Goal: Information Seeking & Learning: Learn about a topic

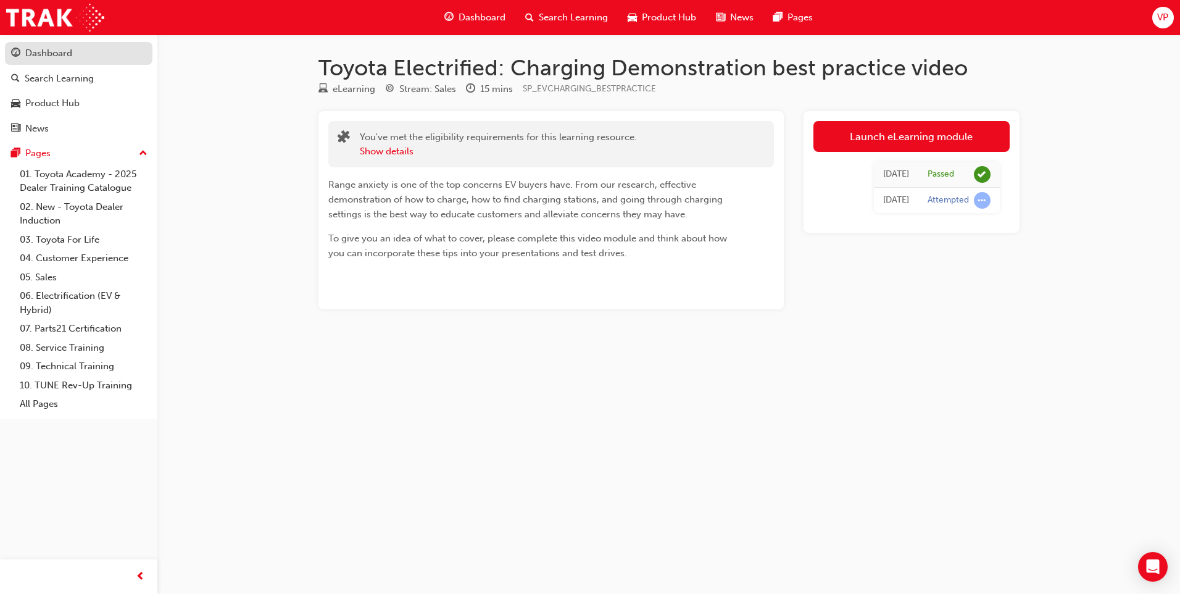
click at [50, 52] on div "Dashboard" at bounding box center [48, 53] width 47 height 14
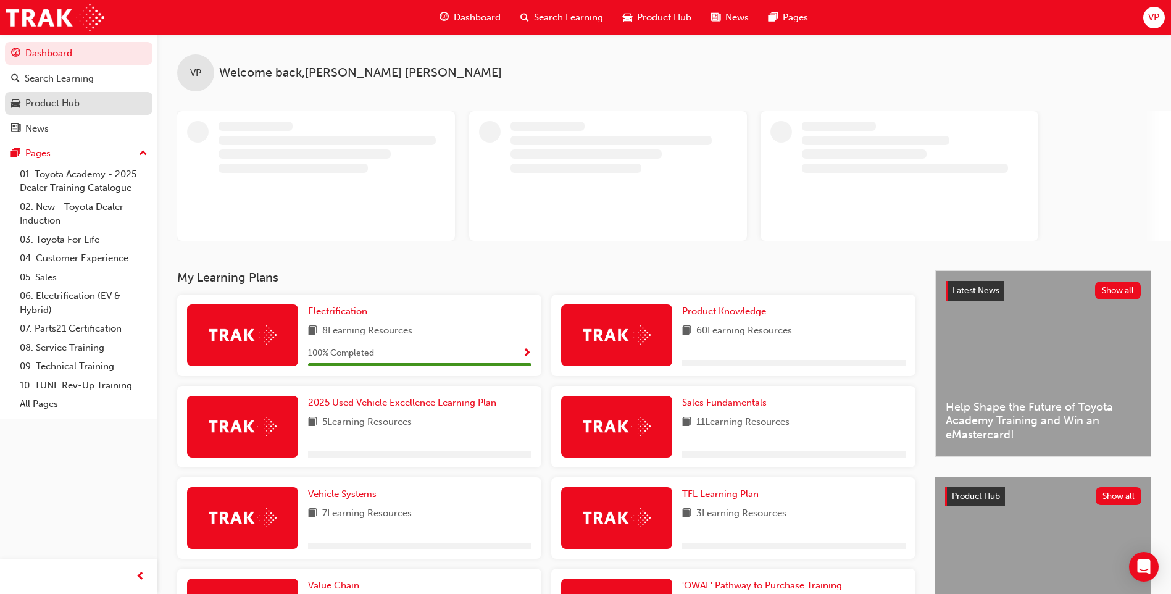
click at [59, 108] on div "Product Hub" at bounding box center [52, 103] width 54 height 14
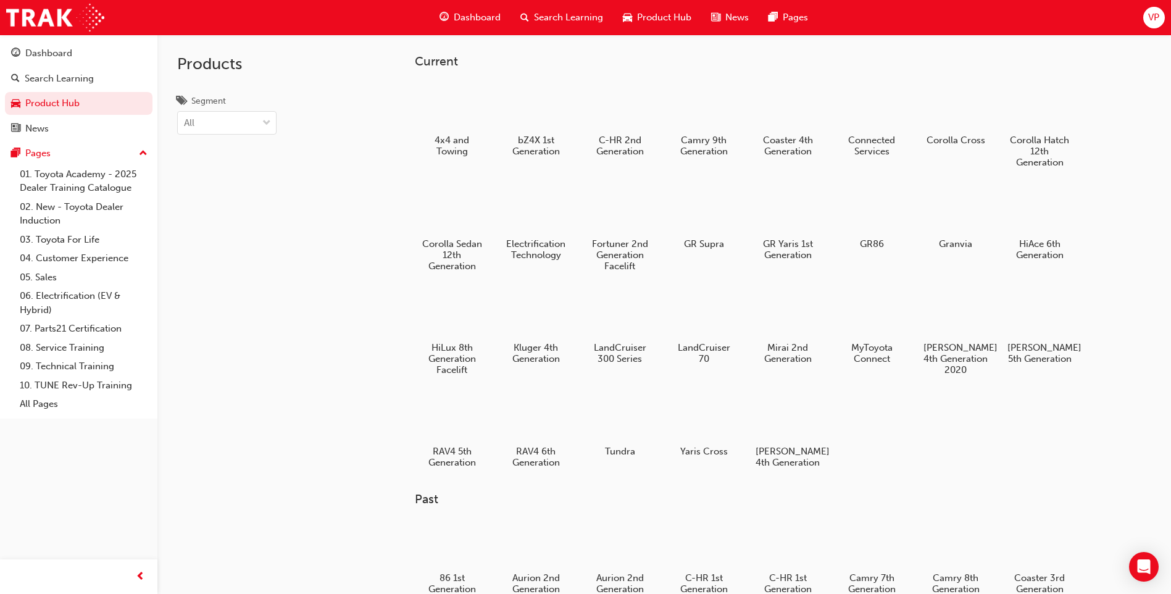
click at [659, 10] on div "Product Hub" at bounding box center [657, 17] width 88 height 25
click at [673, 19] on span "Product Hub" at bounding box center [664, 17] width 54 height 14
click at [54, 59] on div "Dashboard" at bounding box center [48, 53] width 47 height 14
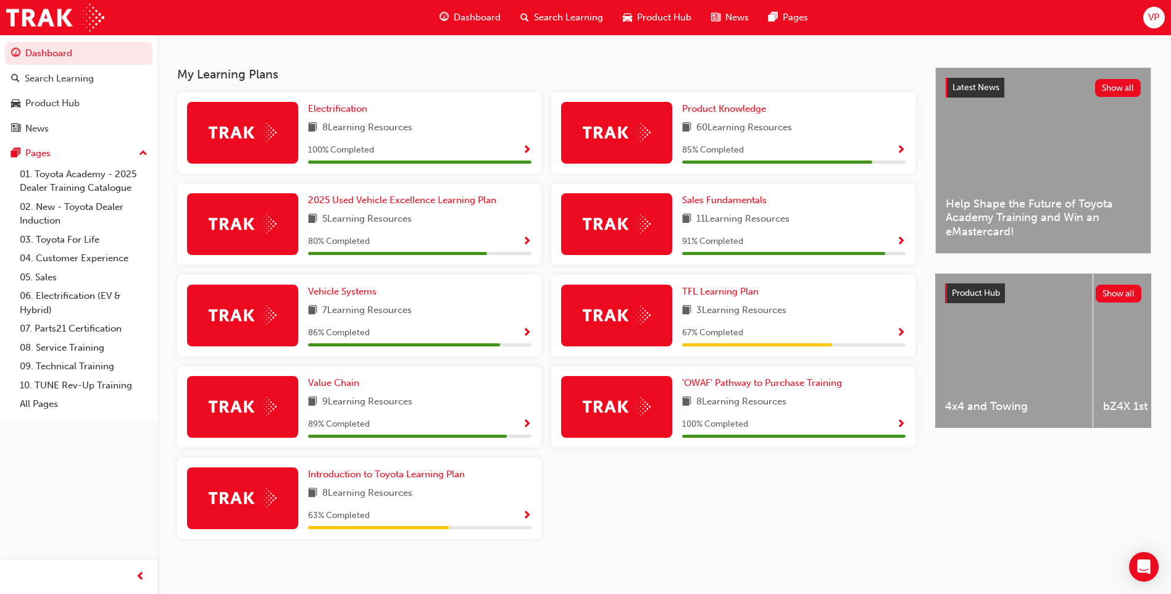
scroll to position [185, 0]
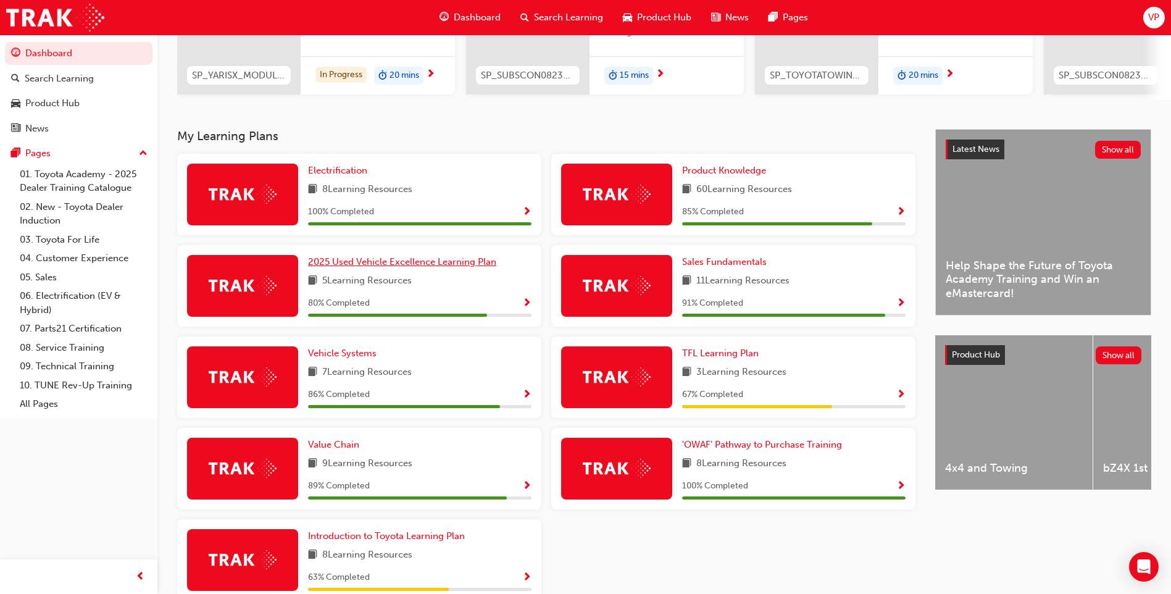
click at [399, 266] on span "2025 Used Vehicle Excellence Learning Plan" at bounding box center [402, 261] width 188 height 11
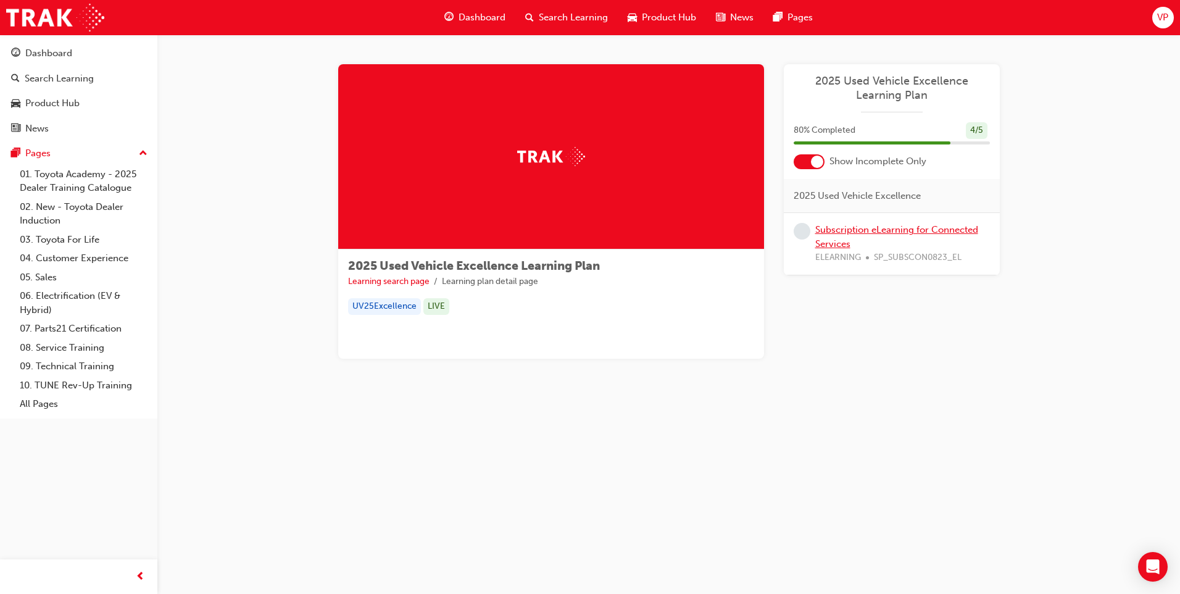
click at [854, 225] on link "Subscription eLearning for Connected Services" at bounding box center [896, 236] width 163 height 25
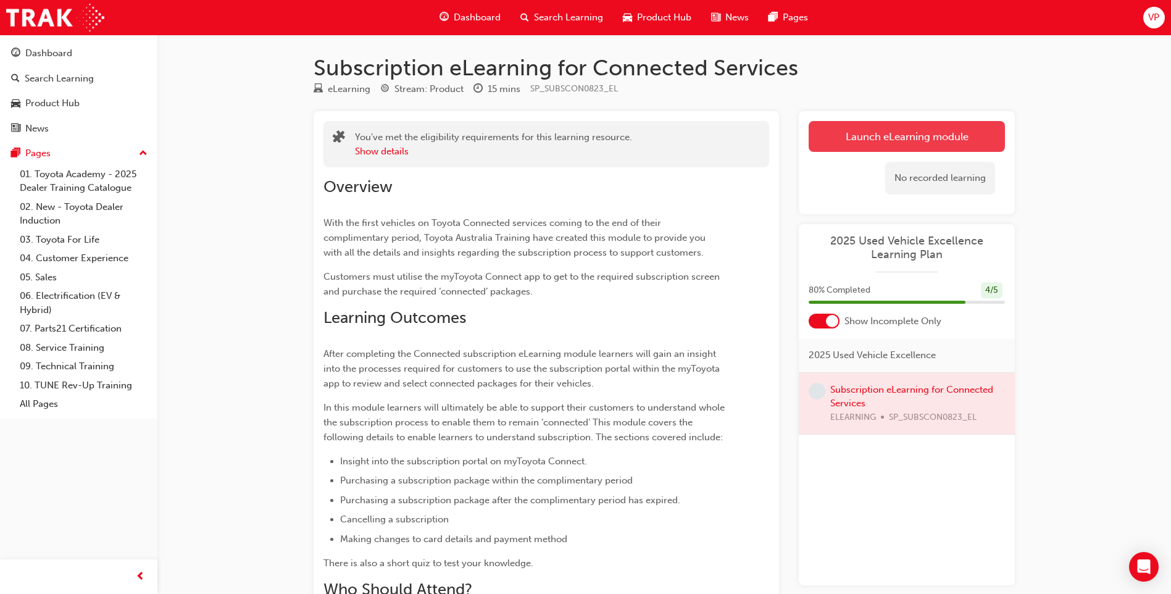
click at [867, 135] on link "Launch eLearning module" at bounding box center [907, 136] width 196 height 31
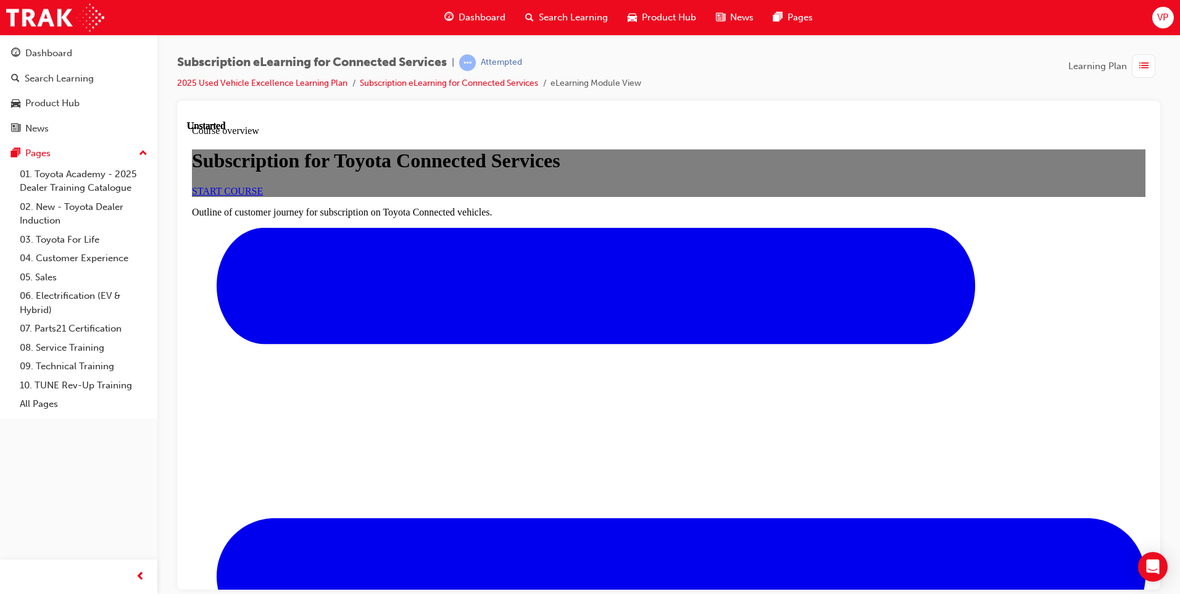
click at [263, 196] on span "START COURSE" at bounding box center [227, 190] width 71 height 10
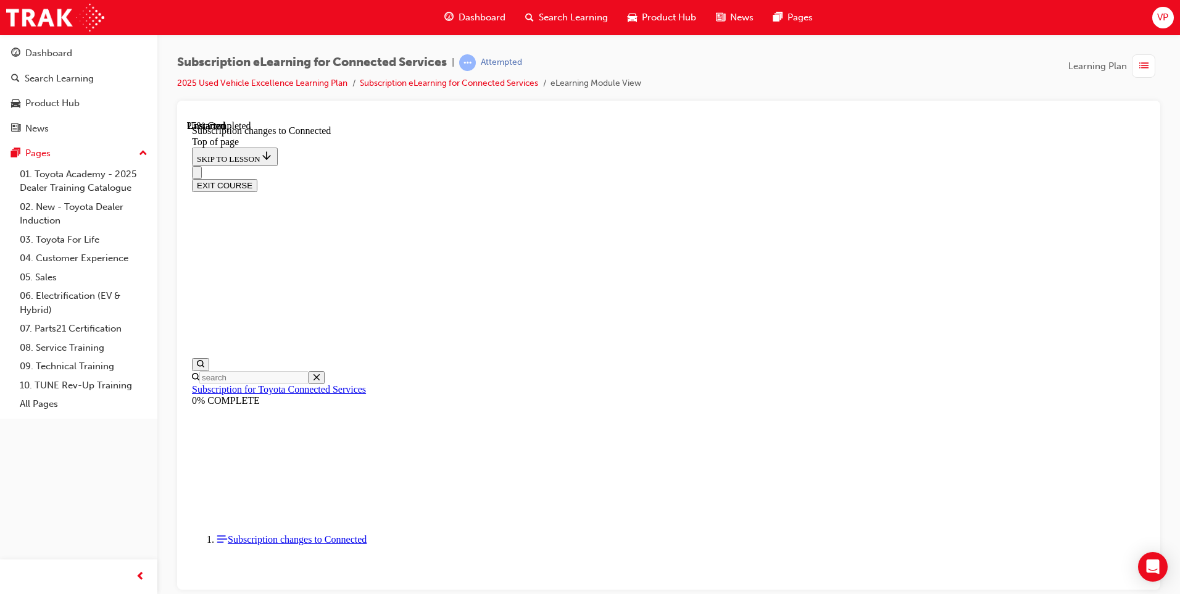
scroll to position [642, 0]
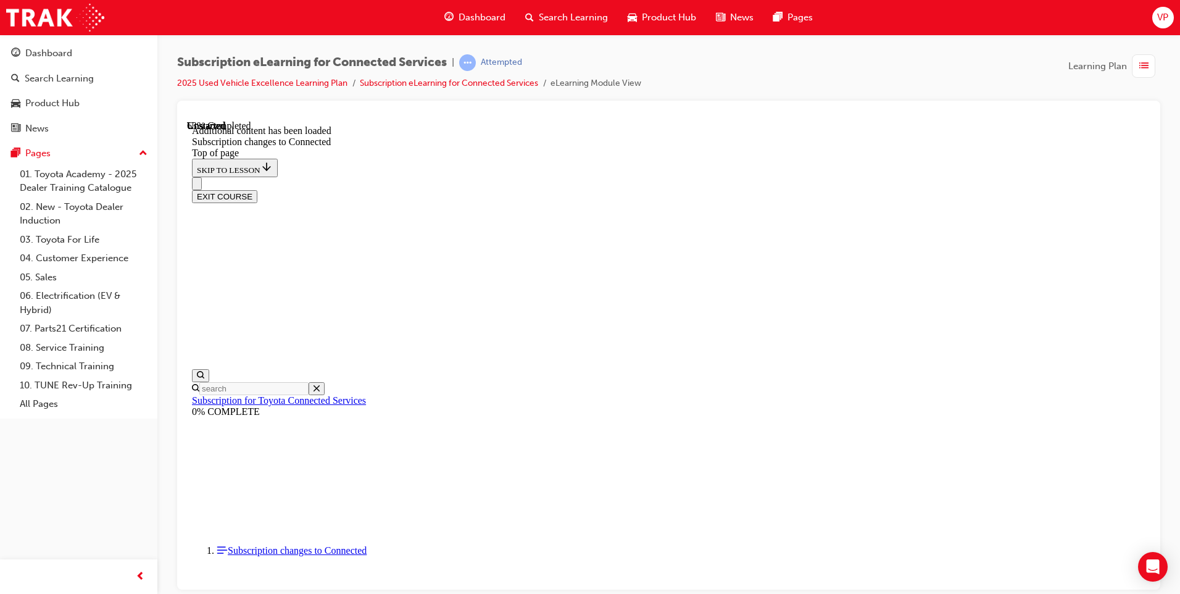
scroll to position [1413, 0]
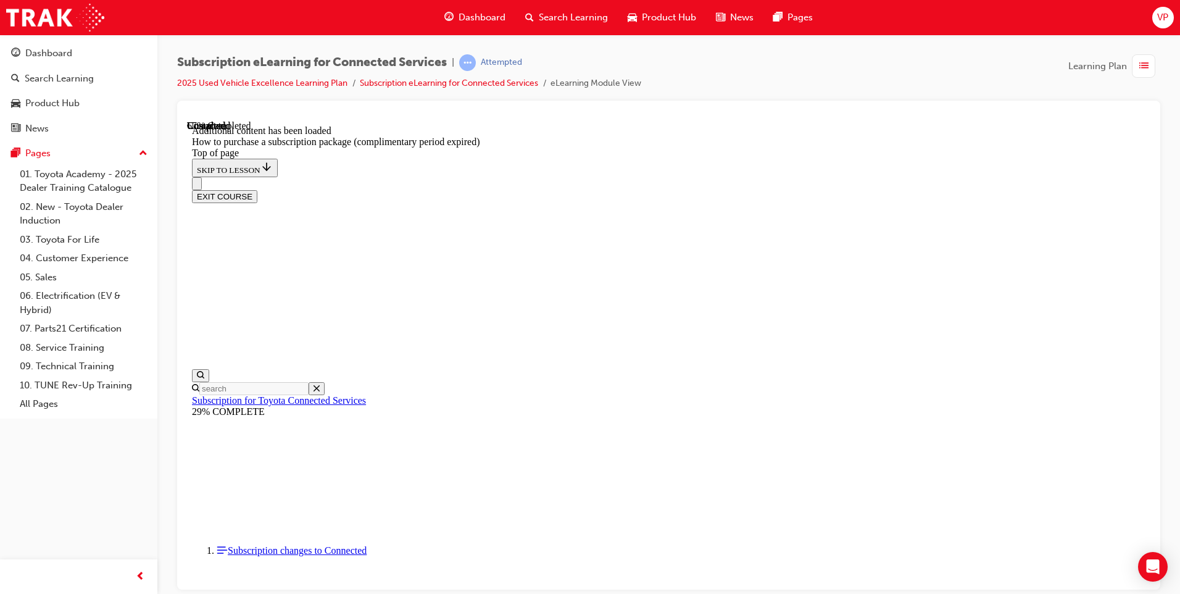
scroll to position [531, 0]
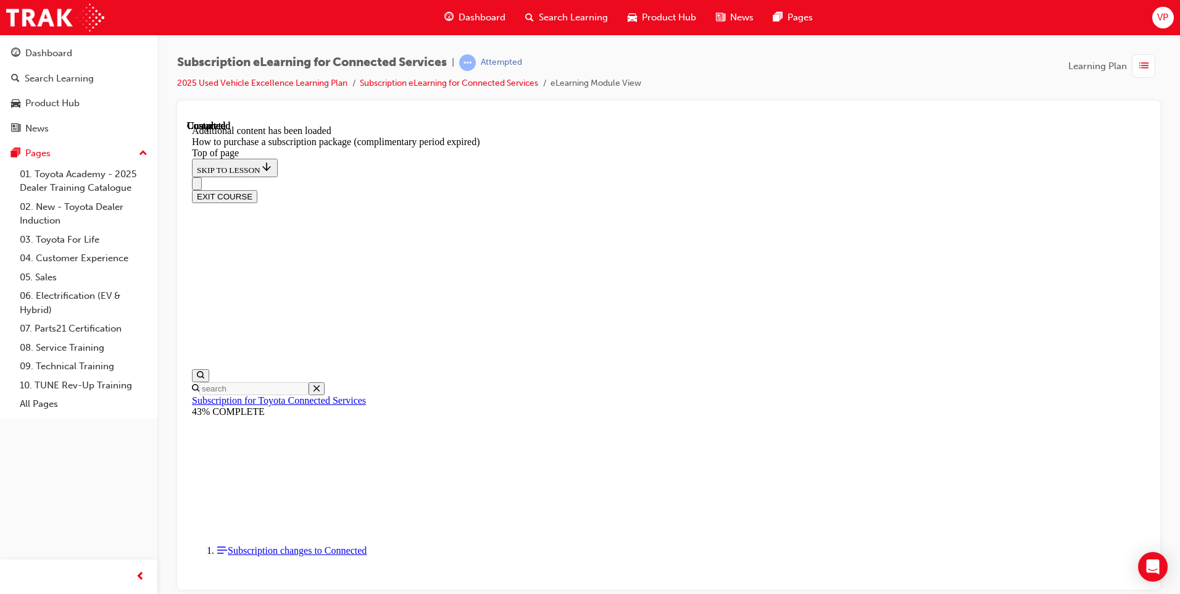
scroll to position [1199, 0]
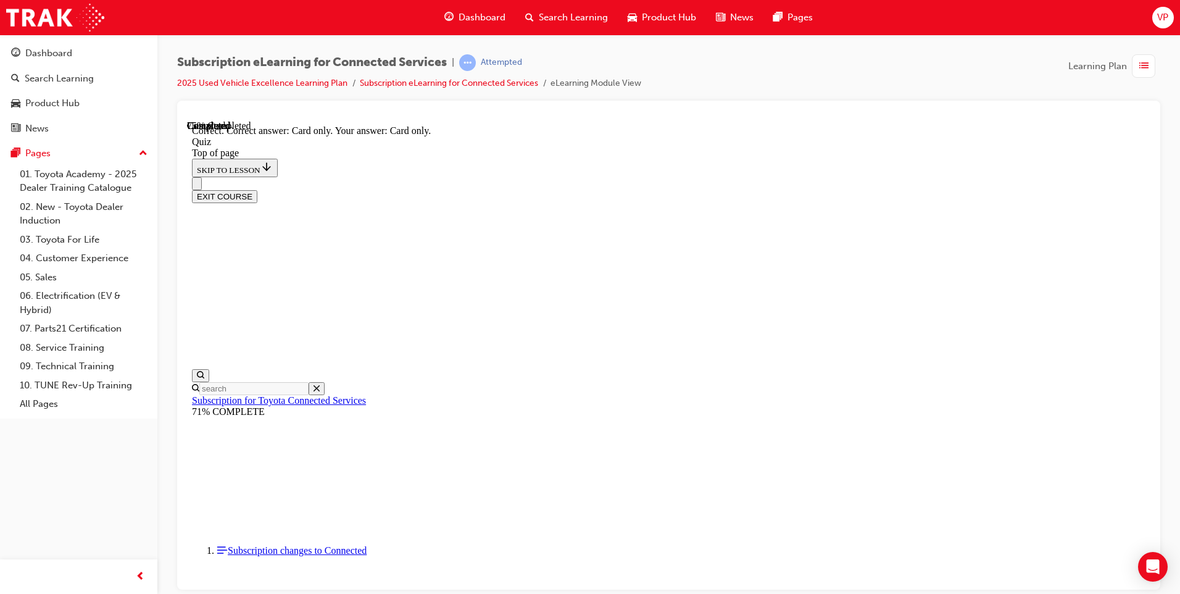
scroll to position [132, 0]
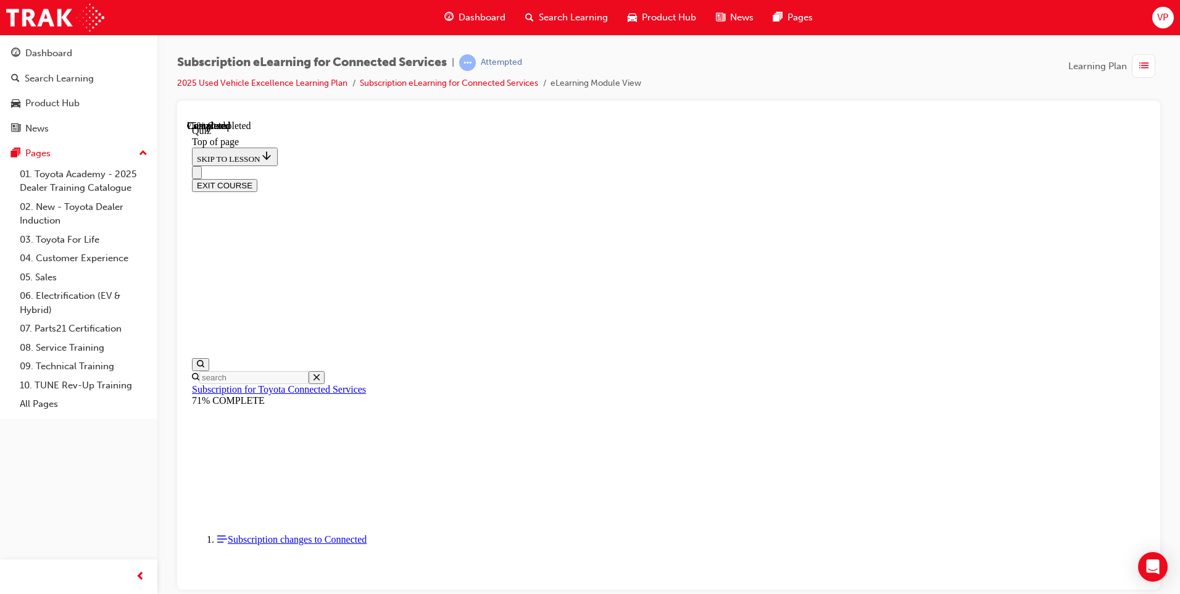
scroll to position [38, 0]
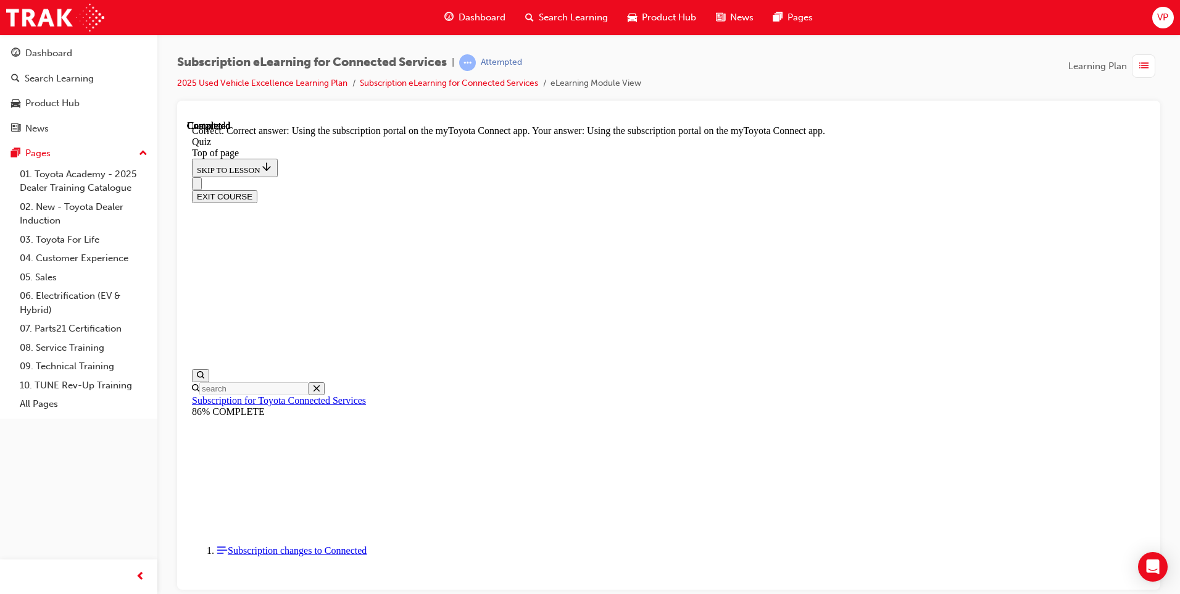
scroll to position [132, 0]
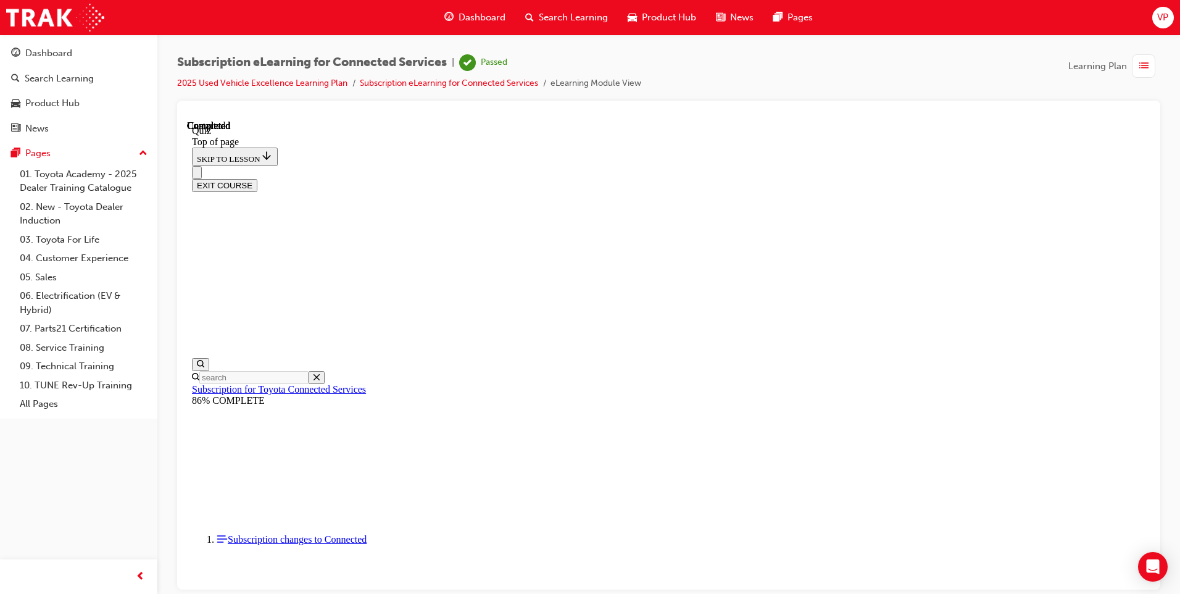
scroll to position [201, 0]
click at [257, 178] on button "EXIT COURSE" at bounding box center [224, 184] width 65 height 13
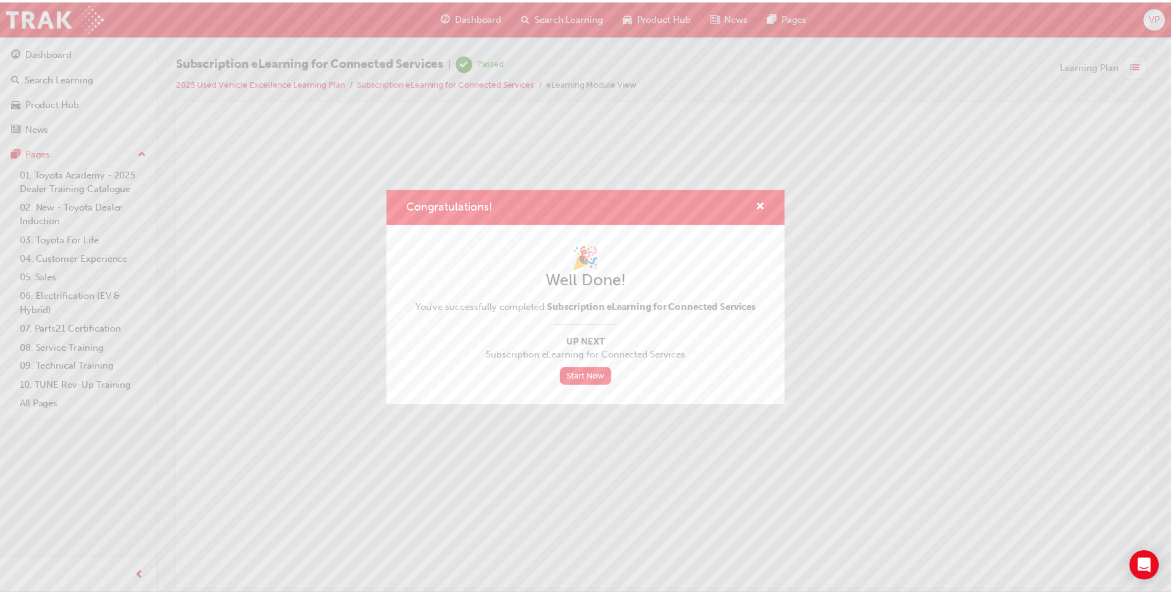
scroll to position [0, 0]
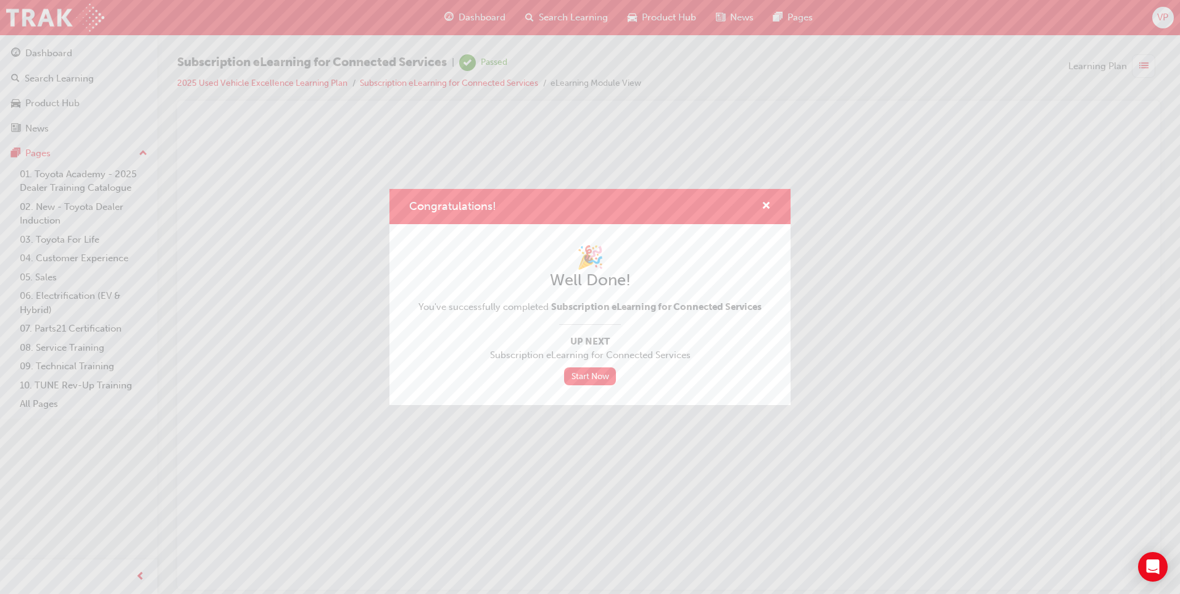
click at [47, 99] on div "Congratulations! 🎉 Well Done! You've successfully completed Subscription eLearn…" at bounding box center [590, 297] width 1180 height 594
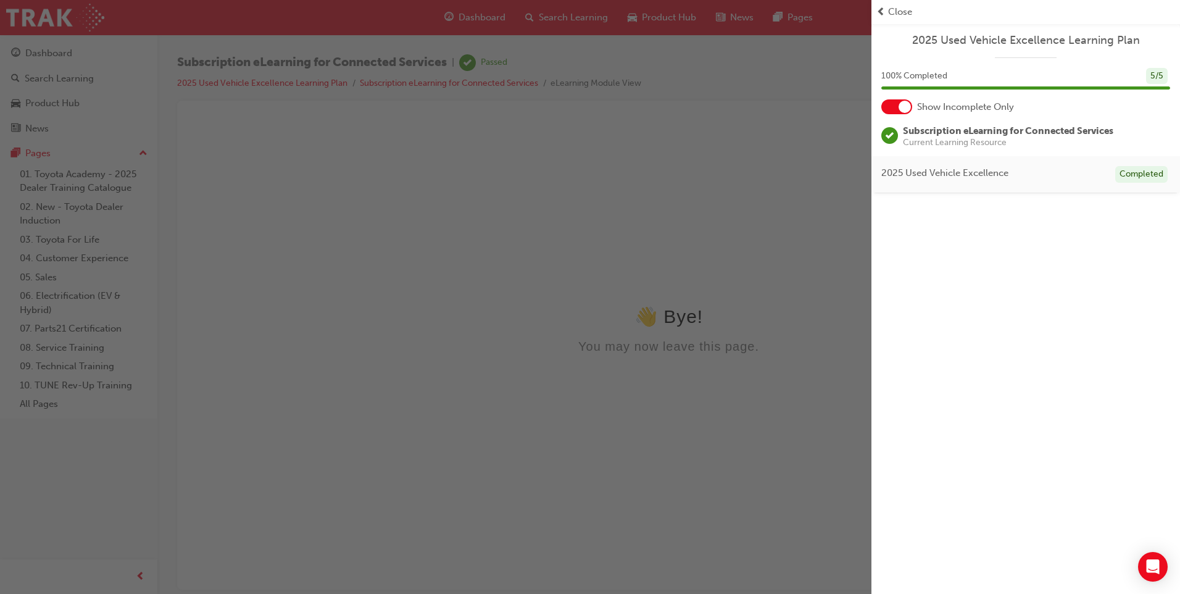
click at [41, 99] on div "button" at bounding box center [435, 297] width 871 height 594
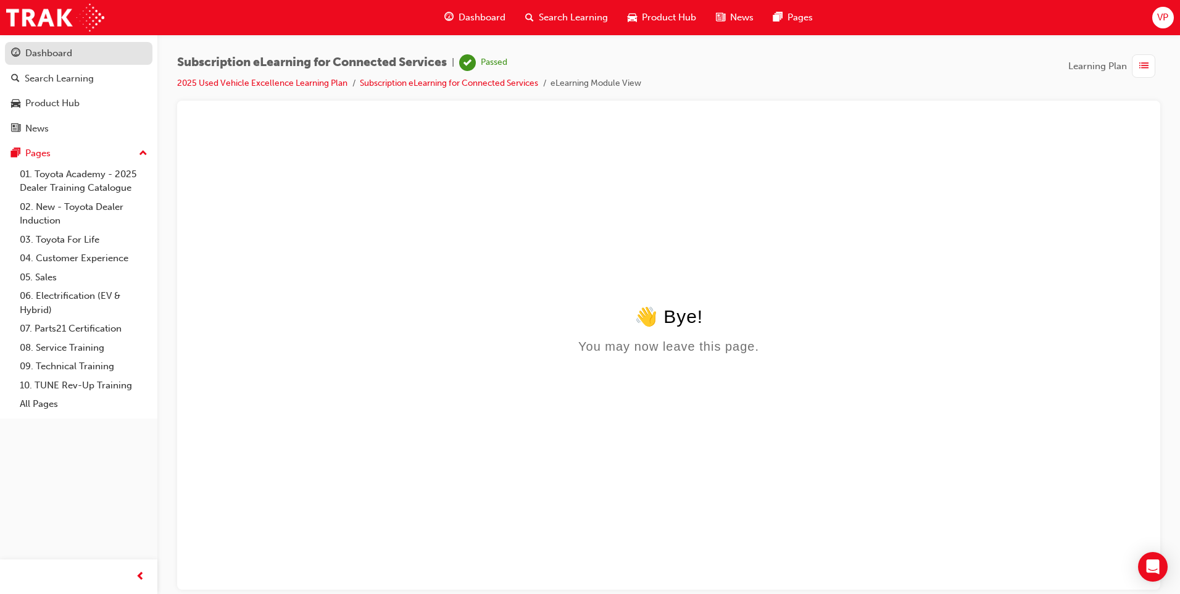
click at [51, 54] on div "Dashboard" at bounding box center [48, 53] width 47 height 14
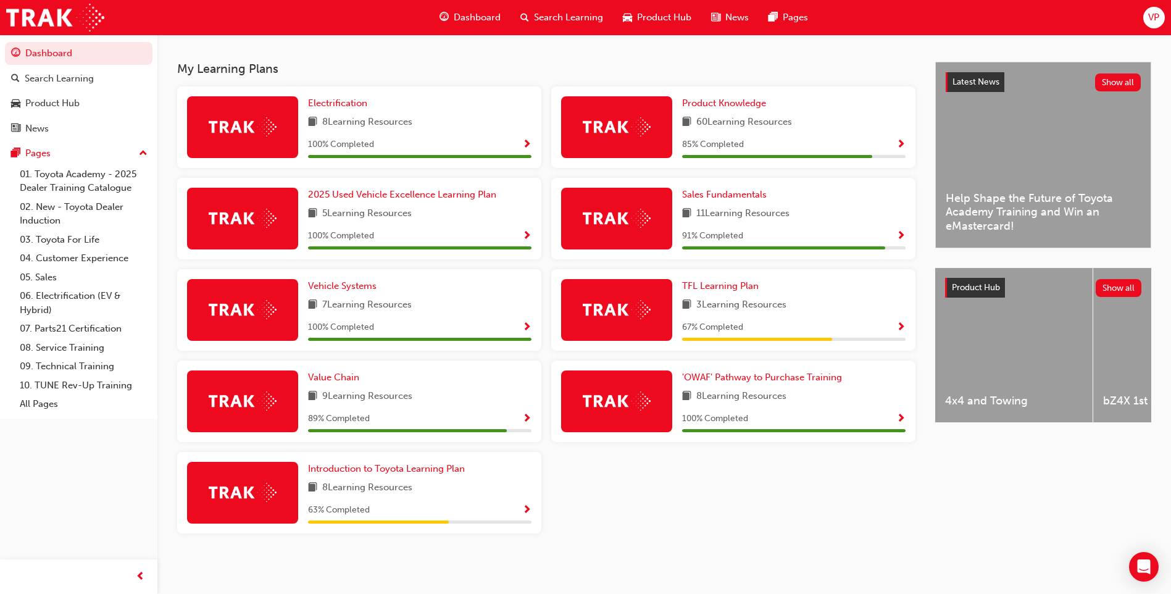
scroll to position [257, 0]
click at [251, 406] on img at bounding box center [243, 400] width 68 height 19
click at [522, 414] on span "Show Progress" at bounding box center [526, 419] width 9 height 11
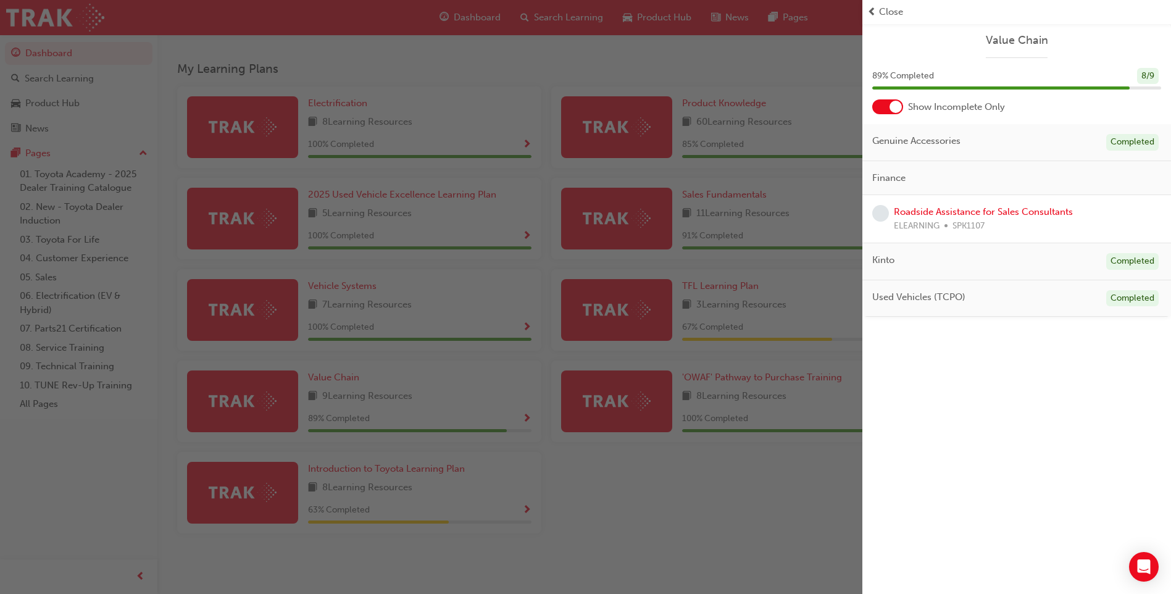
click at [890, 215] on div "Roadside Assistance for Sales Consultants ELEARNING SPK1107" at bounding box center [1016, 219] width 289 height 28
click at [905, 210] on link "Roadside Assistance for Sales Consultants" at bounding box center [983, 211] width 179 height 11
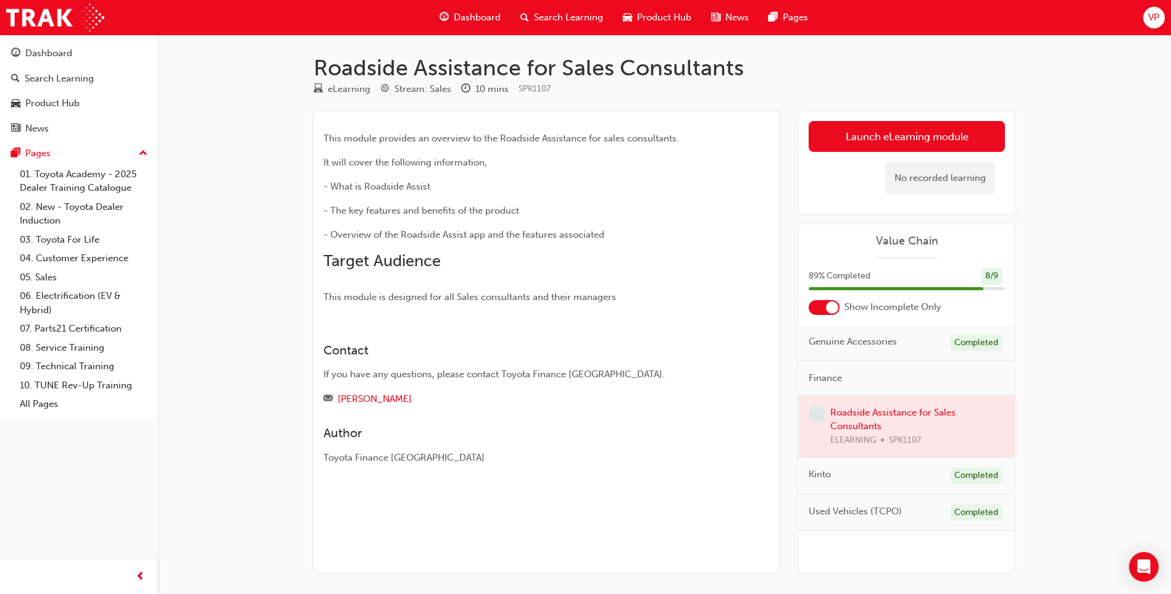
scroll to position [48, 0]
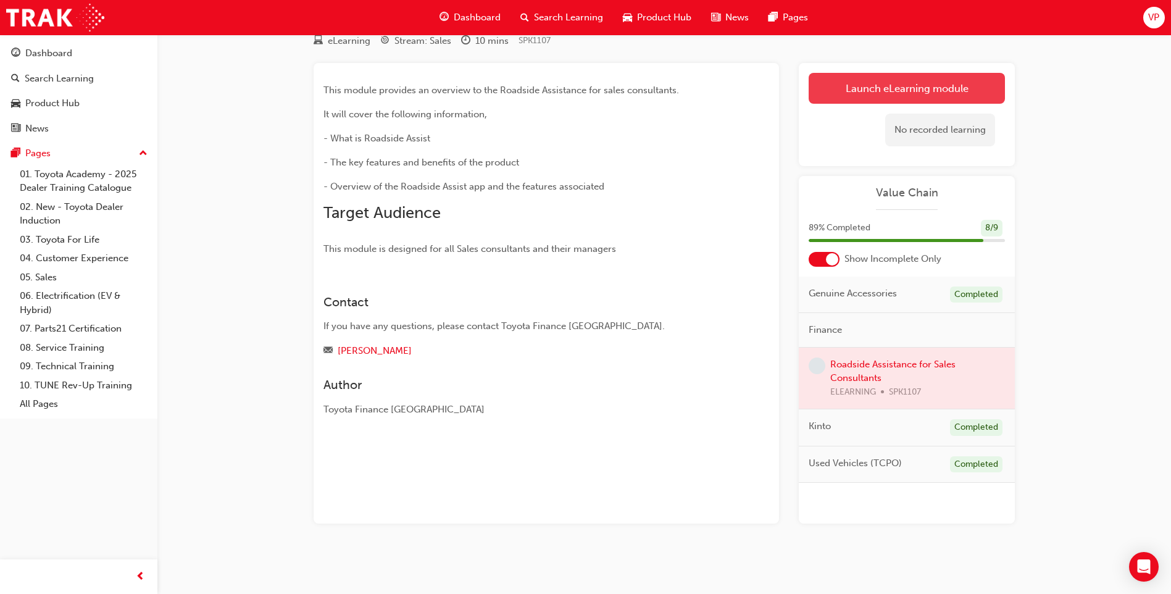
click at [883, 87] on link "Launch eLearning module" at bounding box center [907, 88] width 196 height 31
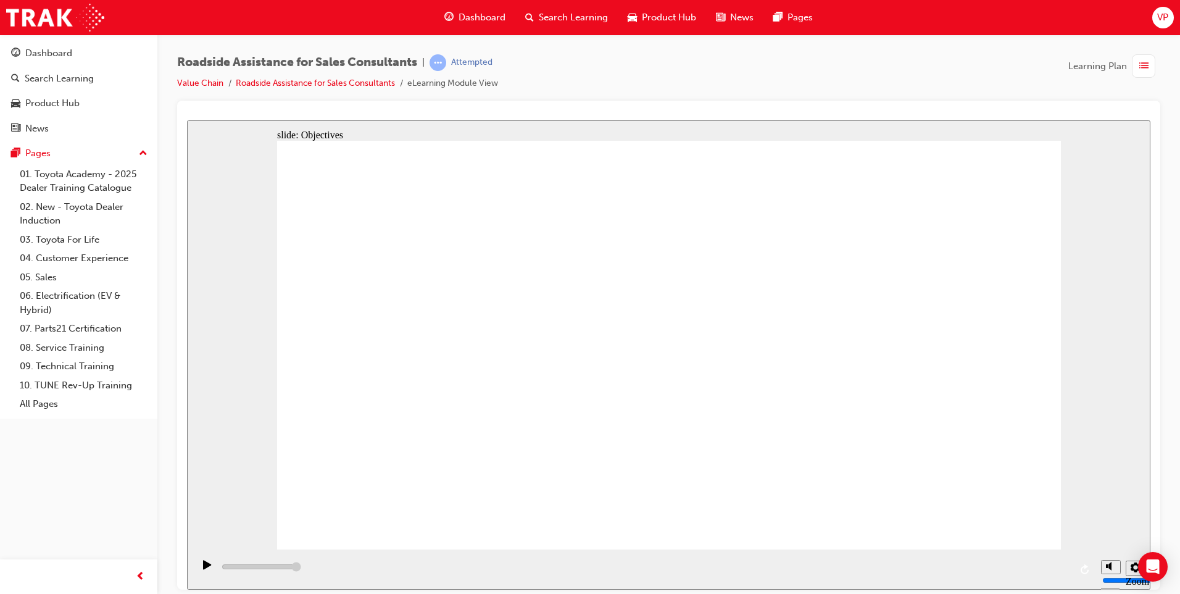
type input "23000"
checkbox input "true"
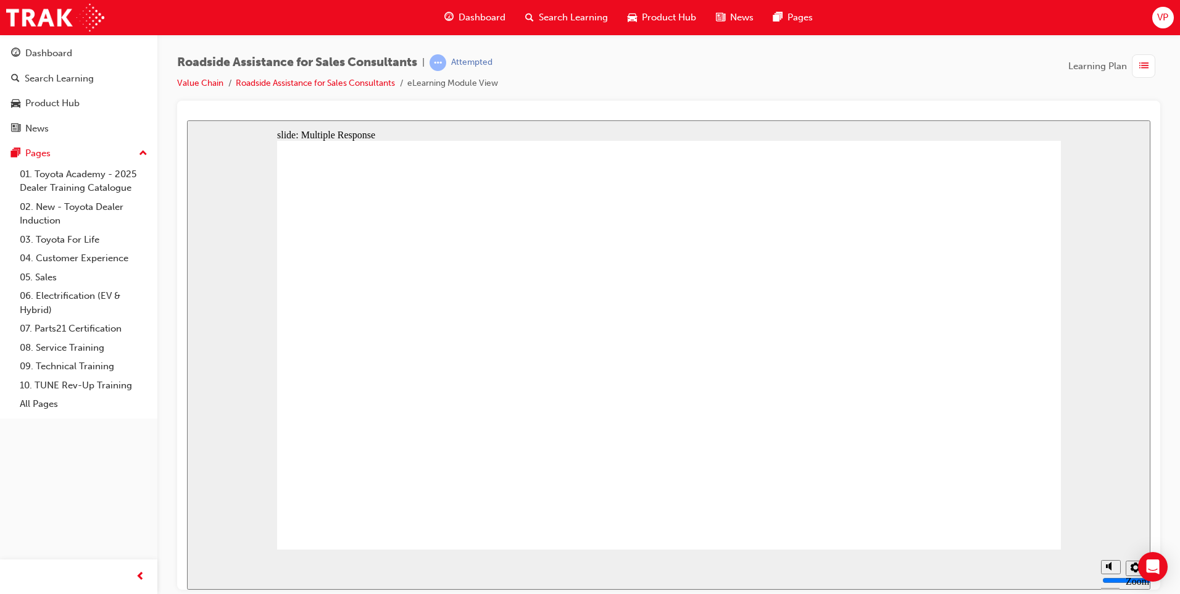
checkbox input "true"
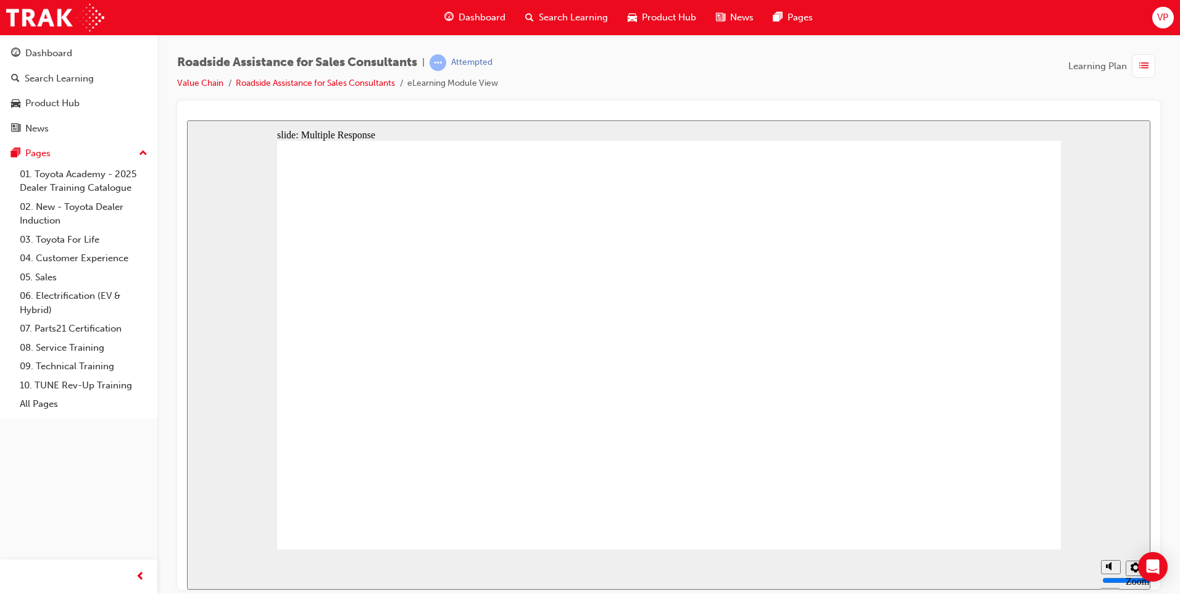
checkbox input "true"
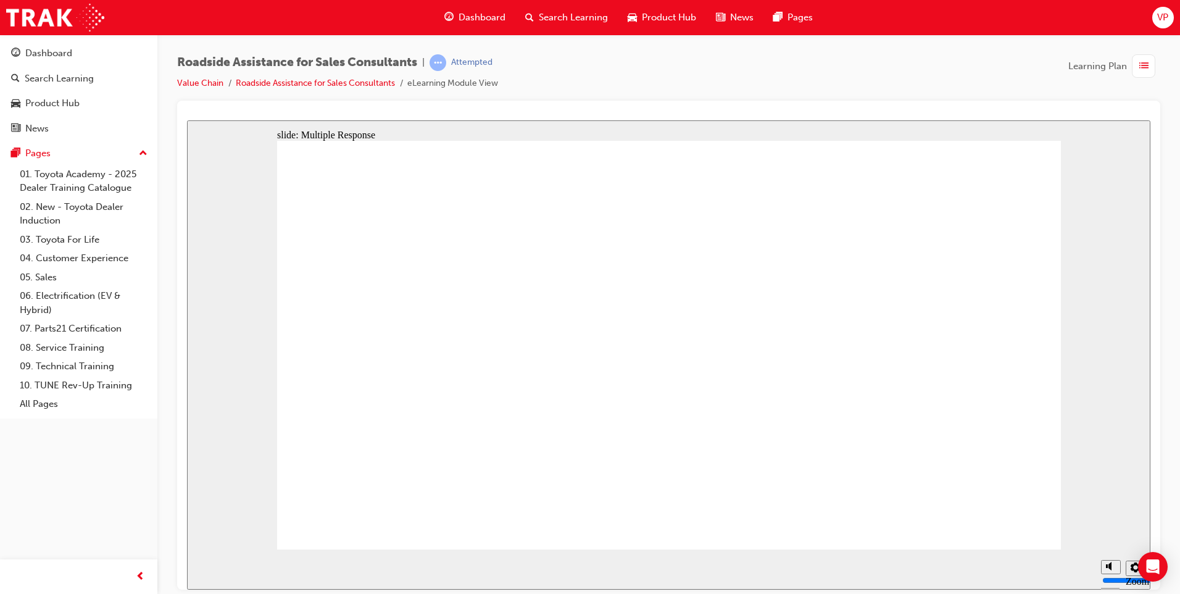
checkbox input "true"
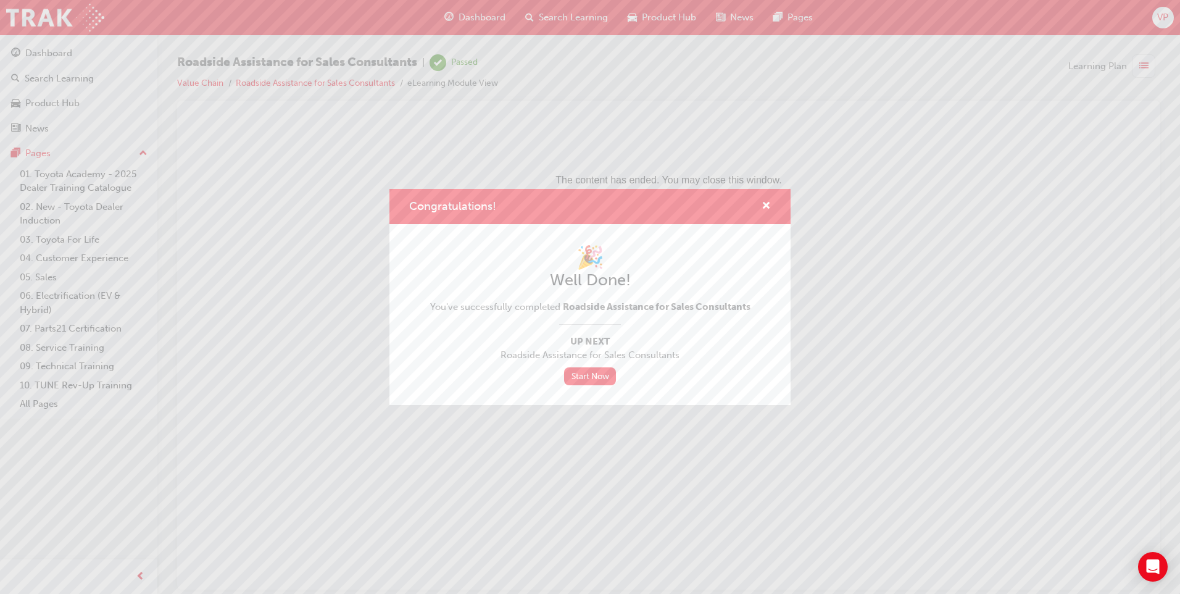
click at [48, 57] on div "Congratulations! 🎉 Well Done! You've successfully completed Roadside Assistance…" at bounding box center [590, 297] width 1180 height 594
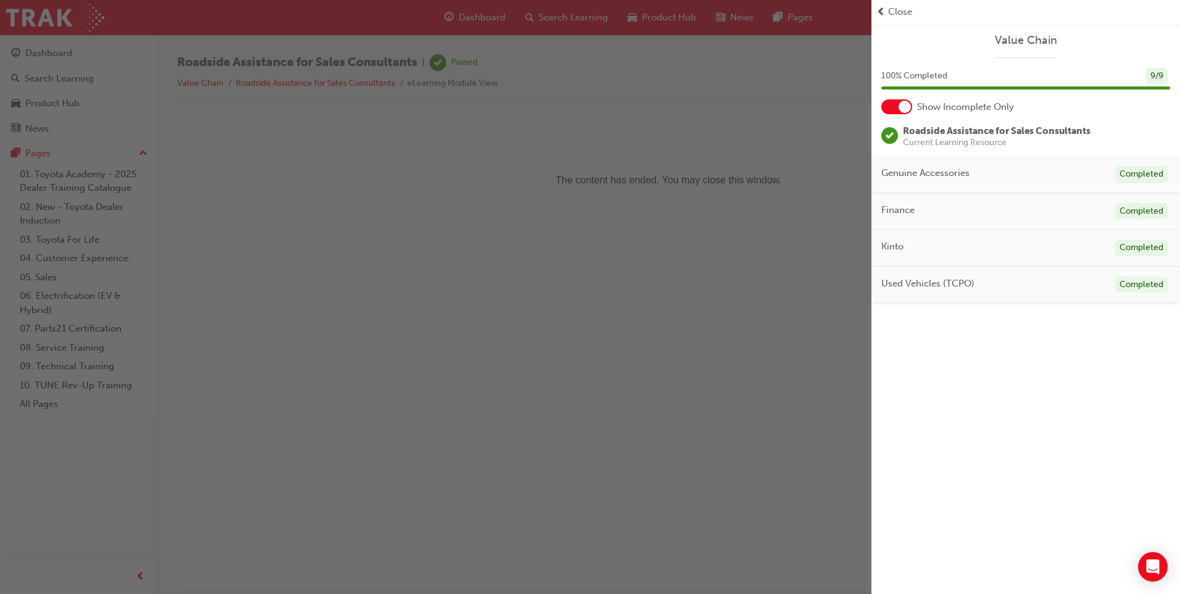
click at [41, 49] on div "button" at bounding box center [435, 297] width 871 height 594
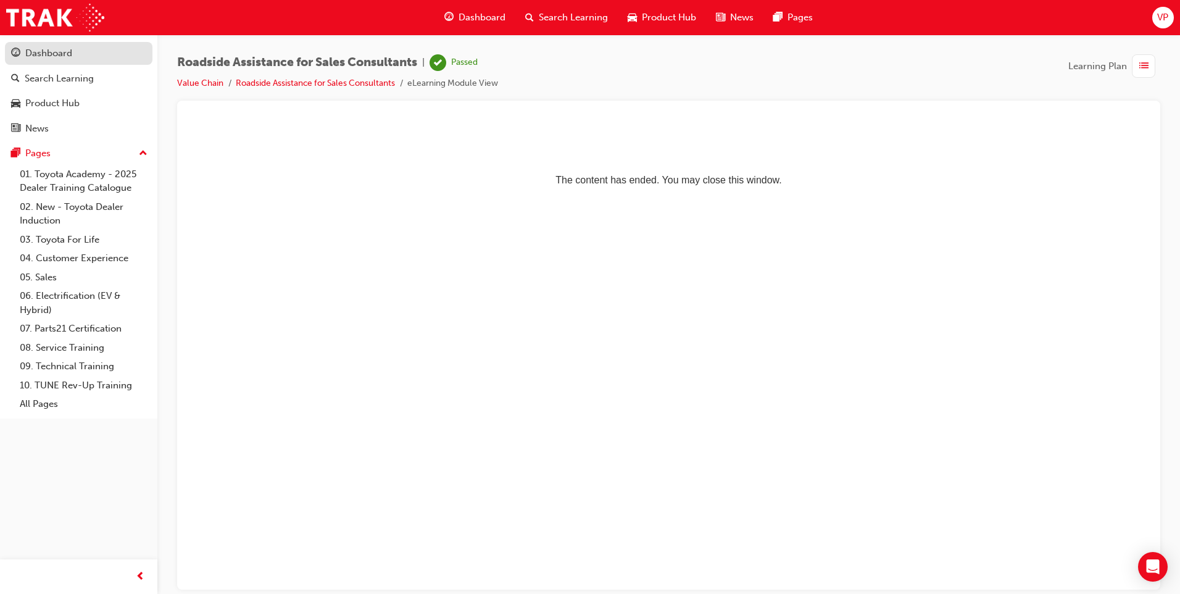
click at [62, 49] on div "Dashboard" at bounding box center [48, 53] width 47 height 14
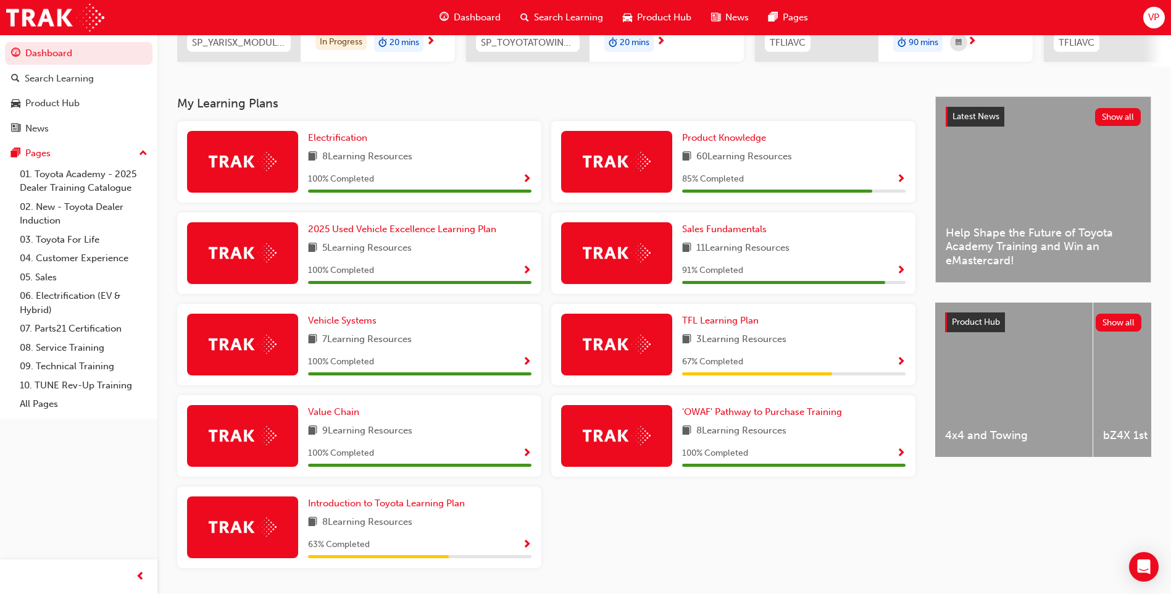
scroll to position [247, 0]
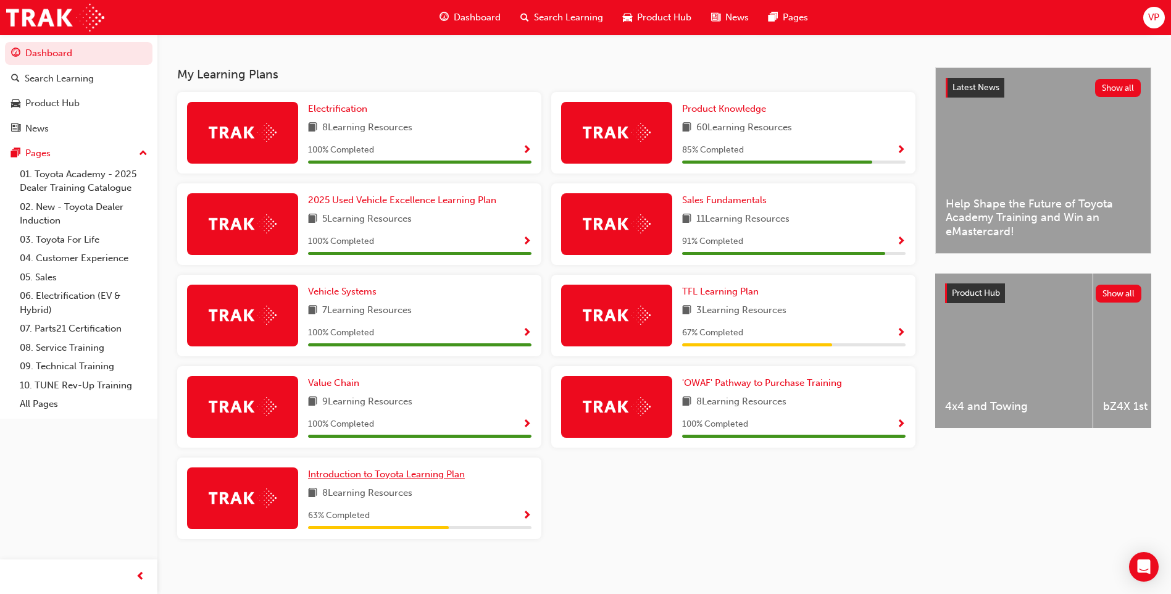
click at [355, 475] on span "Introduction to Toyota Learning Plan" at bounding box center [386, 473] width 157 height 11
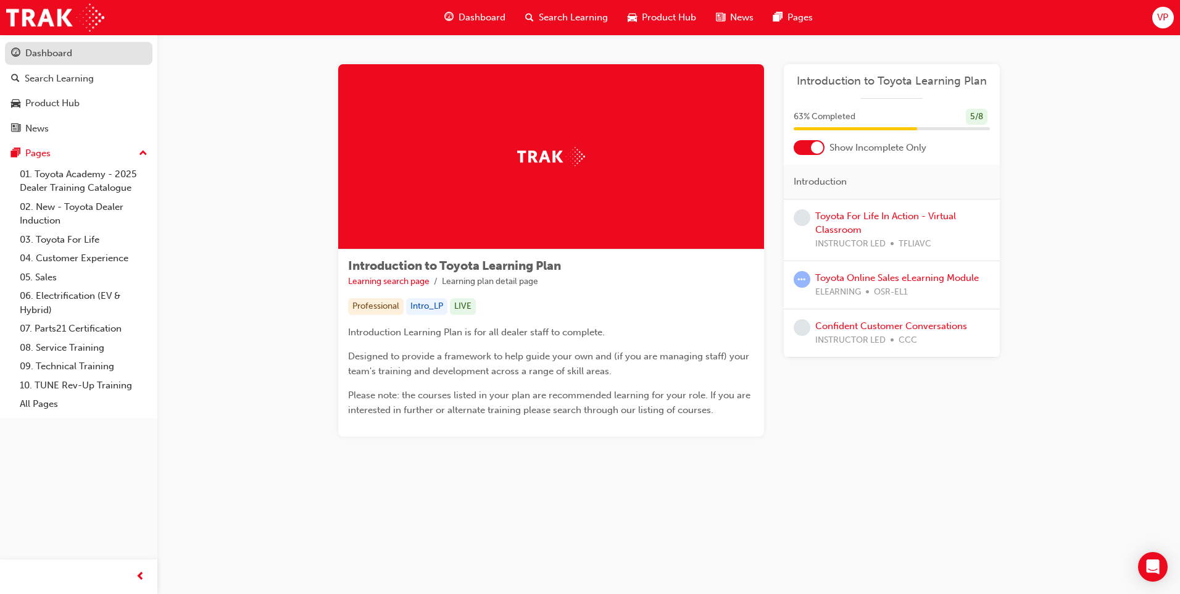
click at [37, 56] on div "Dashboard" at bounding box center [48, 53] width 47 height 14
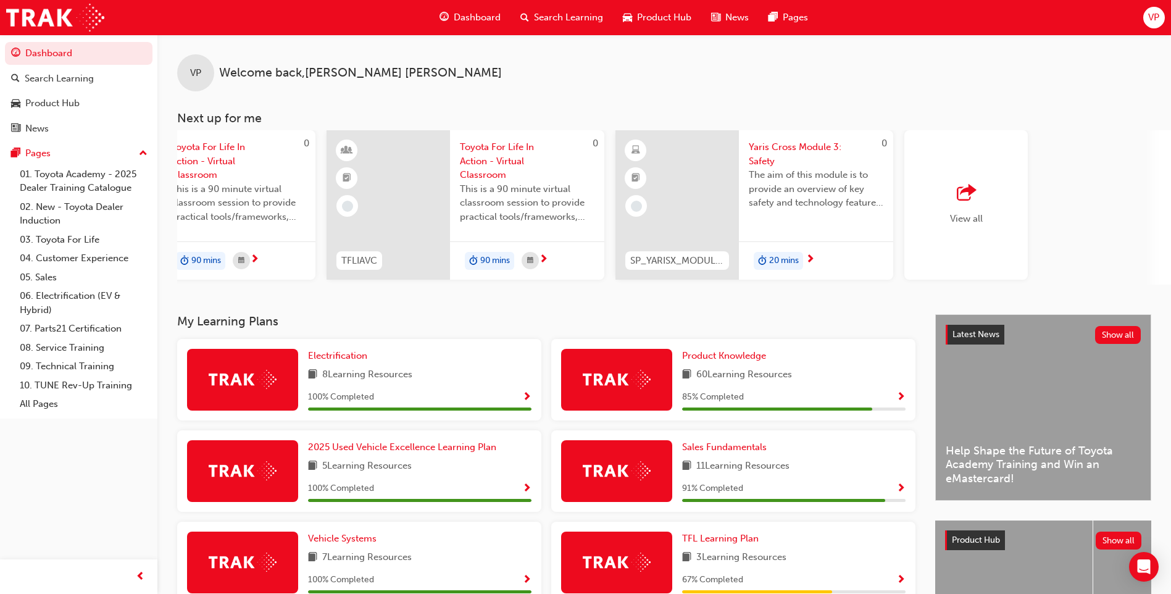
scroll to position [0, 738]
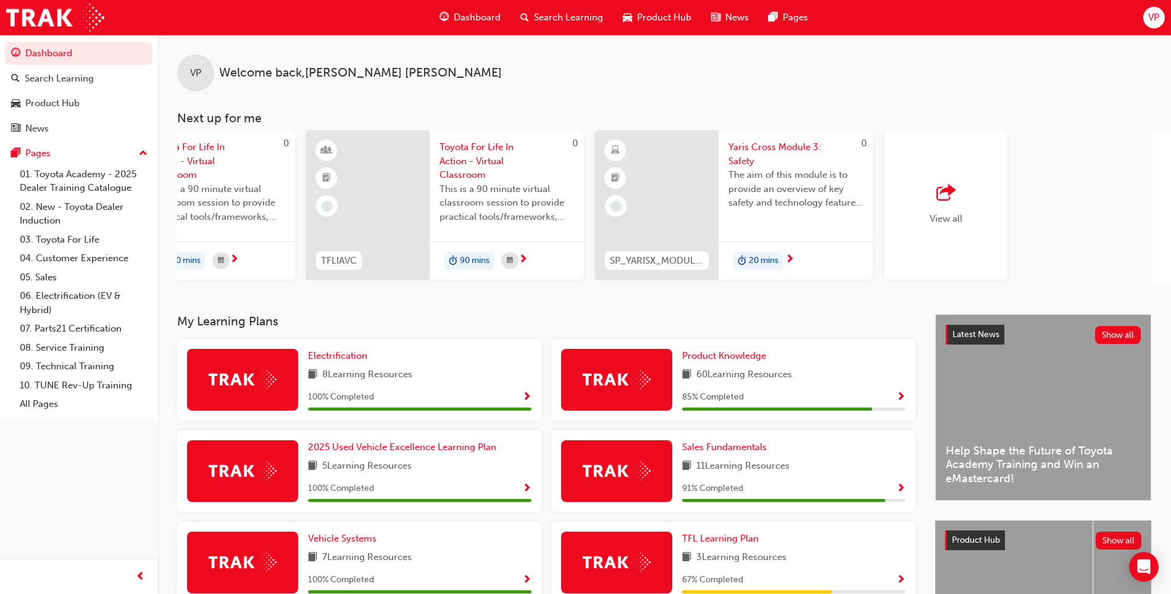
click at [939, 188] on span "outbound-icon" at bounding box center [945, 193] width 19 height 17
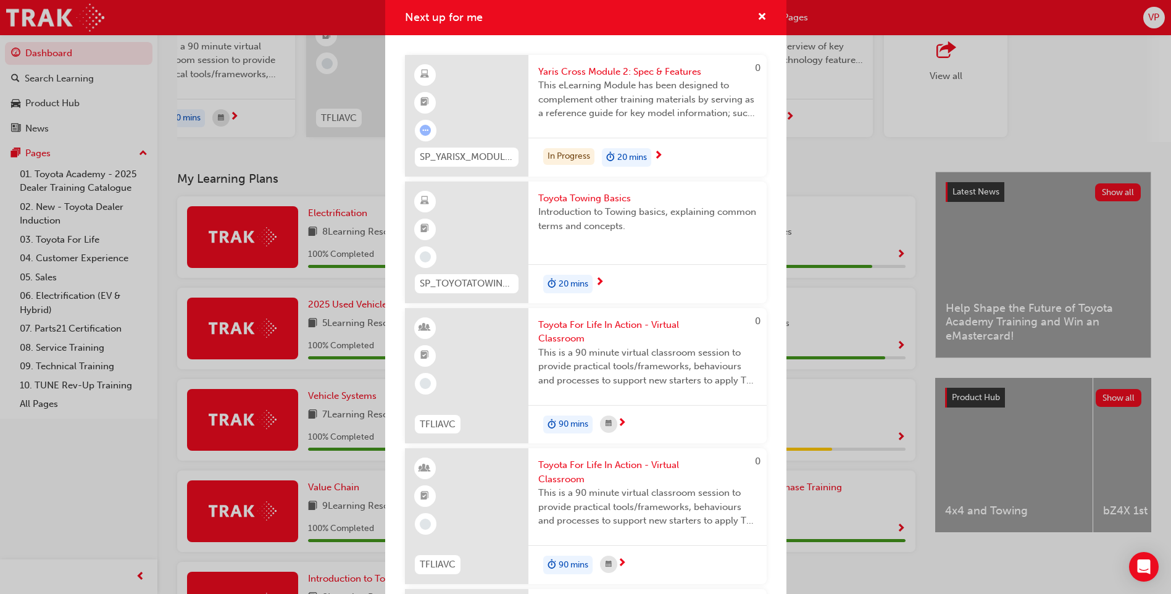
scroll to position [0, 0]
